Goal: Find specific fact: Find specific fact

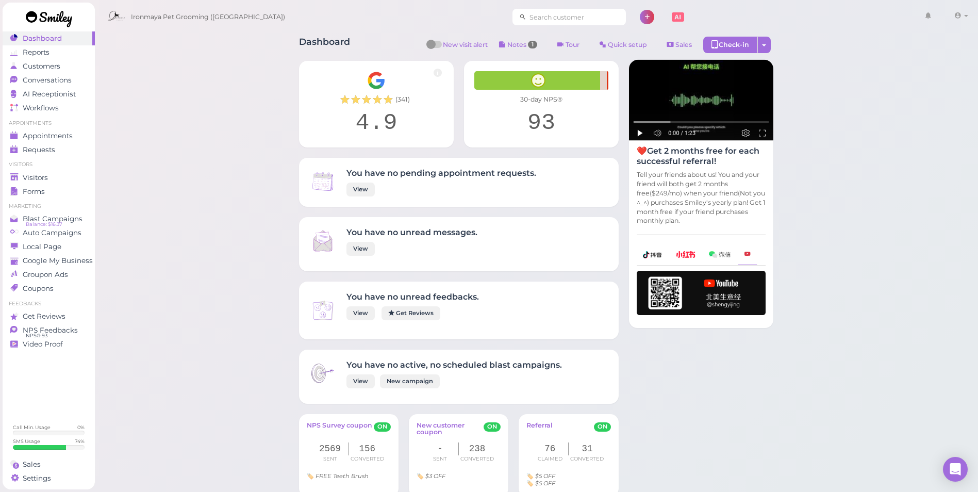
click at [560, 19] on input at bounding box center [576, 17] width 100 height 17
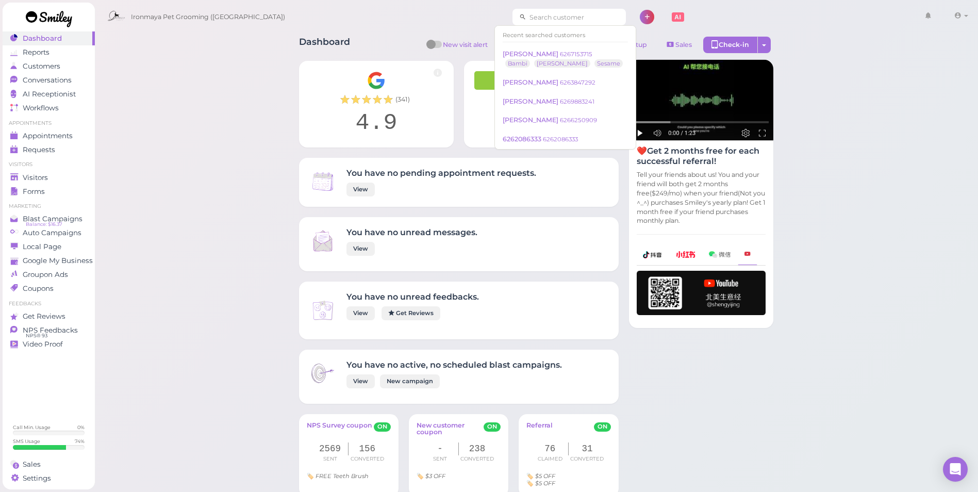
paste input "3235044029"
click at [571, 20] on input "3235044029" at bounding box center [576, 17] width 100 height 17
type input "3235044029"
click at [571, 20] on input "3235044029" at bounding box center [576, 17] width 100 height 17
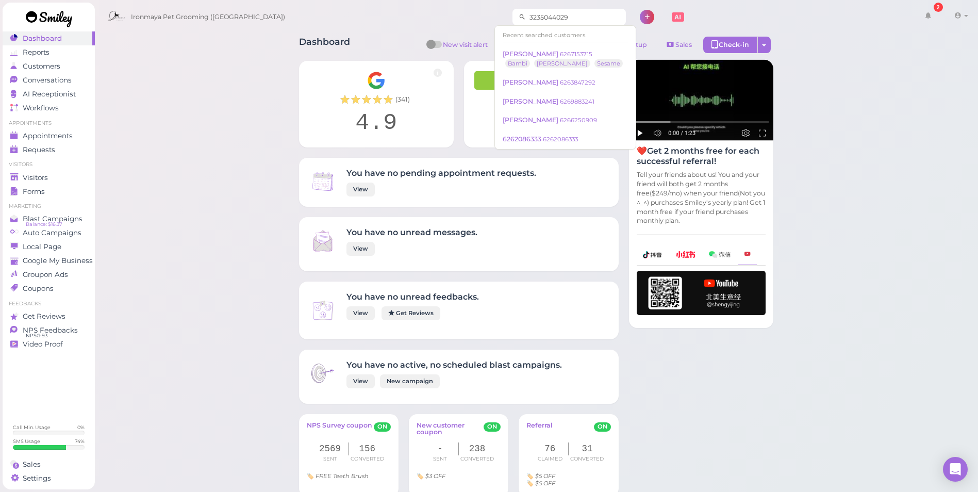
click at [559, 13] on input "3235044029" at bounding box center [576, 17] width 100 height 17
type input "[PERSON_NAME]"
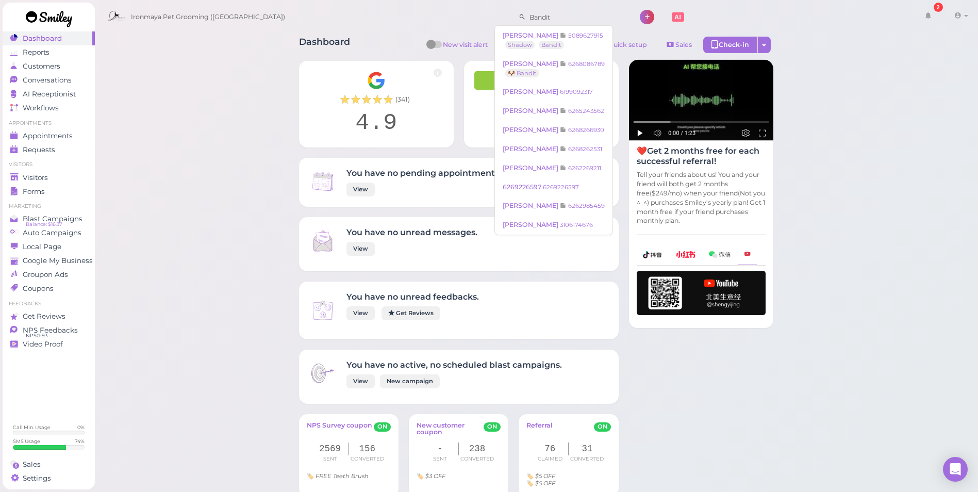
type input "Bandit"
